Goal: Information Seeking & Learning: Check status

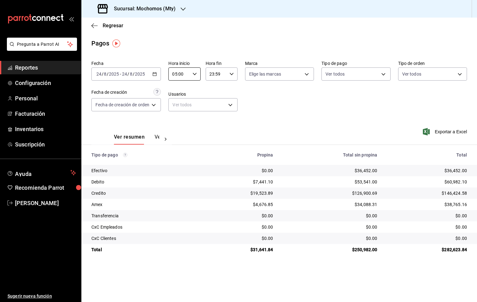
click at [29, 69] on span "Reportes" at bounding box center [45, 67] width 61 height 8
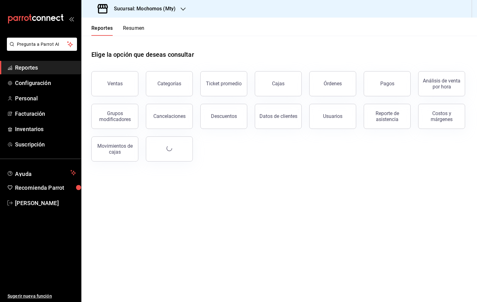
click at [132, 35] on button "Resumen" at bounding box center [134, 30] width 22 height 11
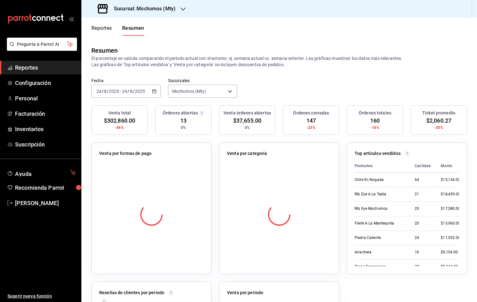
click at [101, 29] on button "Reportes" at bounding box center [101, 30] width 21 height 11
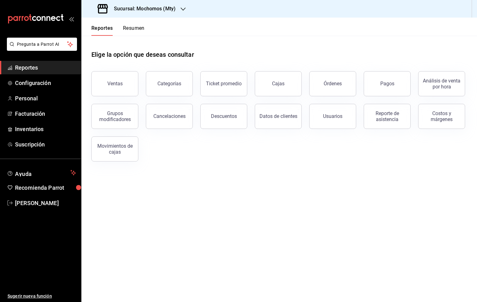
drag, startPoint x: 403, startPoint y: 80, endPoint x: 332, endPoint y: 70, distance: 72.2
click at [371, 45] on div "Elige la opción que deseas consultar Ventas Categorías Ticket promedio Cajas Ór…" at bounding box center [279, 99] width 376 height 126
click at [352, 84] on button "Órdenes" at bounding box center [332, 83] width 47 height 25
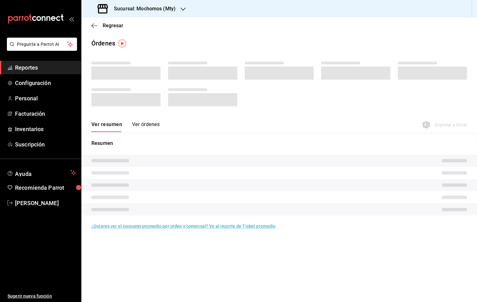
click at [149, 125] on button "Ver órdenes" at bounding box center [146, 126] width 28 height 11
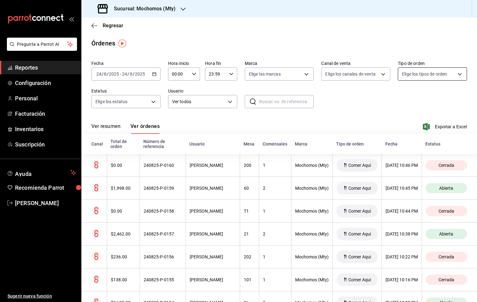
click at [435, 75] on body "Pregunta a Parrot AI Reportes Configuración Personal Facturación Inventarios Su…" at bounding box center [238, 151] width 477 height 302
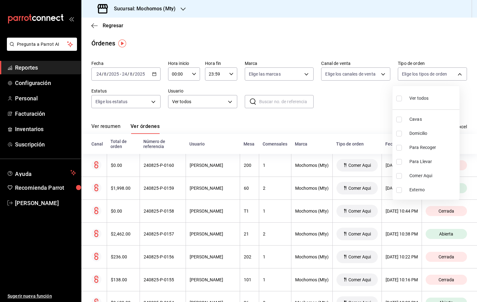
click at [425, 68] on div at bounding box center [238, 151] width 477 height 302
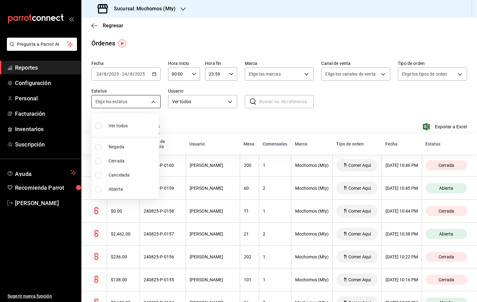
click at [149, 103] on body "Pregunta a Parrot AI Reportes Configuración Personal Facturación Inventarios Su…" at bounding box center [238, 151] width 477 height 302
click at [118, 186] on span "Abierta" at bounding box center [133, 189] width 48 height 7
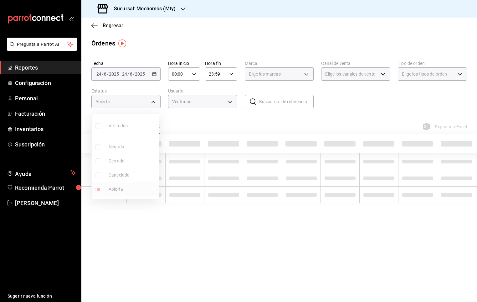
type input "OPEN"
checkbox input "true"
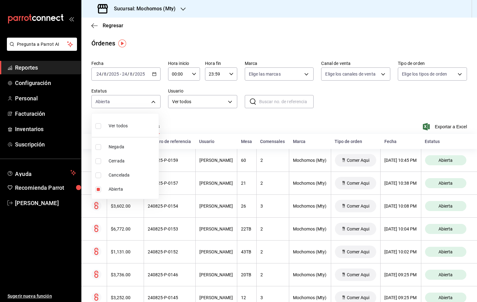
click at [462, 28] on div at bounding box center [238, 151] width 477 height 302
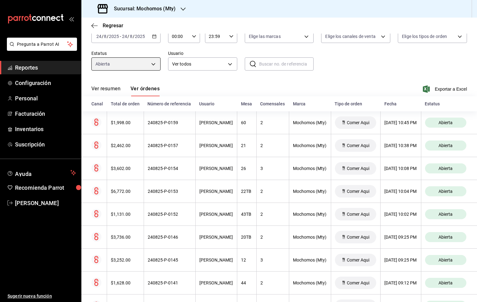
scroll to position [41, 0]
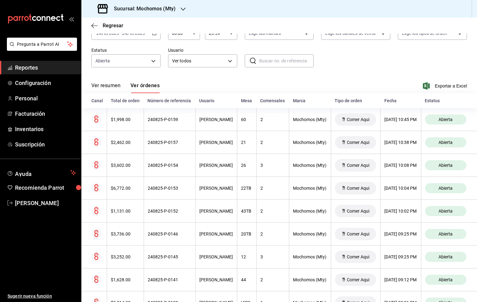
click at [199, 36] on div "Hora inicio 00:00 Hora inicio Hora fin 23:59 Hora fin" at bounding box center [202, 30] width 69 height 20
click at [197, 36] on div "00:00 Hora inicio" at bounding box center [184, 33] width 32 height 13
click at [174, 76] on span "05" at bounding box center [175, 77] width 6 height 5
type input "05:00"
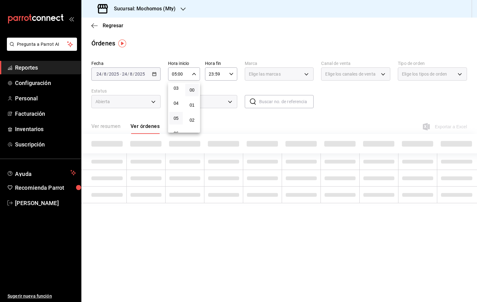
click at [454, 23] on div at bounding box center [238, 151] width 477 height 302
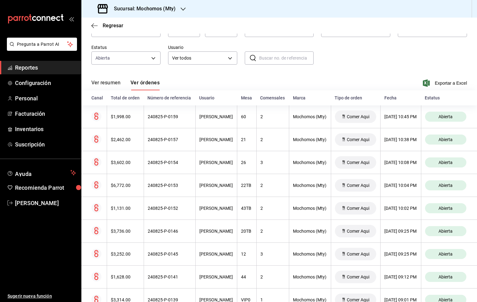
scroll to position [43, 0]
click at [105, 85] on button "Ver resumen" at bounding box center [105, 85] width 29 height 11
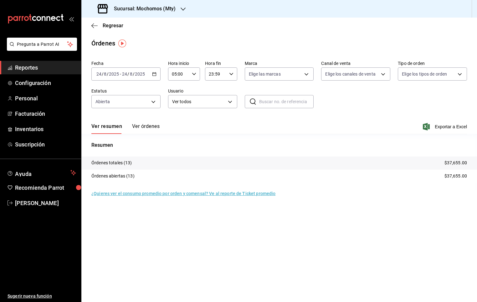
click at [148, 124] on button "Ver órdenes" at bounding box center [146, 128] width 28 height 11
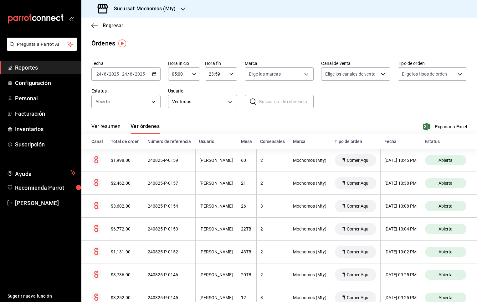
click at [110, 125] on button "Ver resumen" at bounding box center [105, 128] width 29 height 11
